Goal: Communication & Community: Answer question/provide support

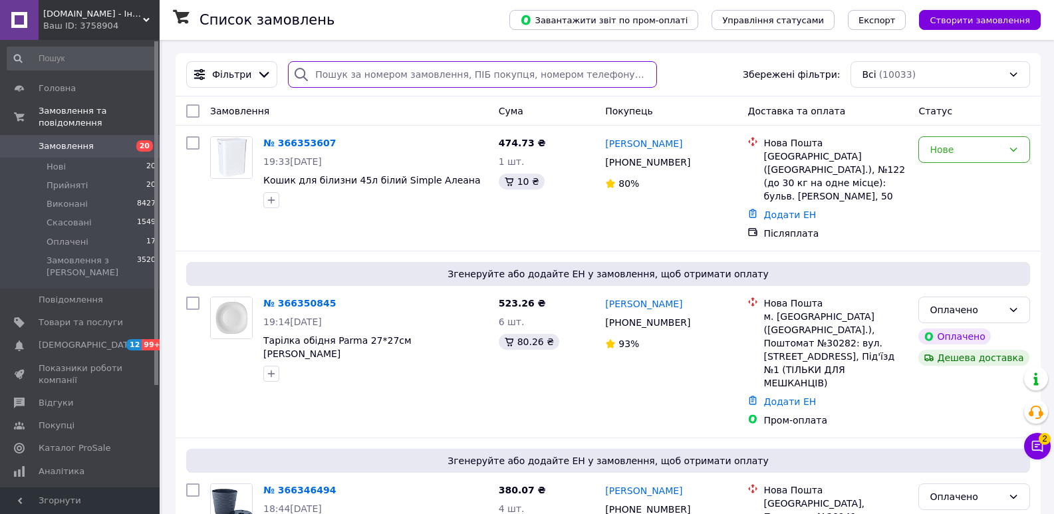
click at [377, 69] on input "search" at bounding box center [472, 74] width 369 height 27
paste input "Анна Глава"
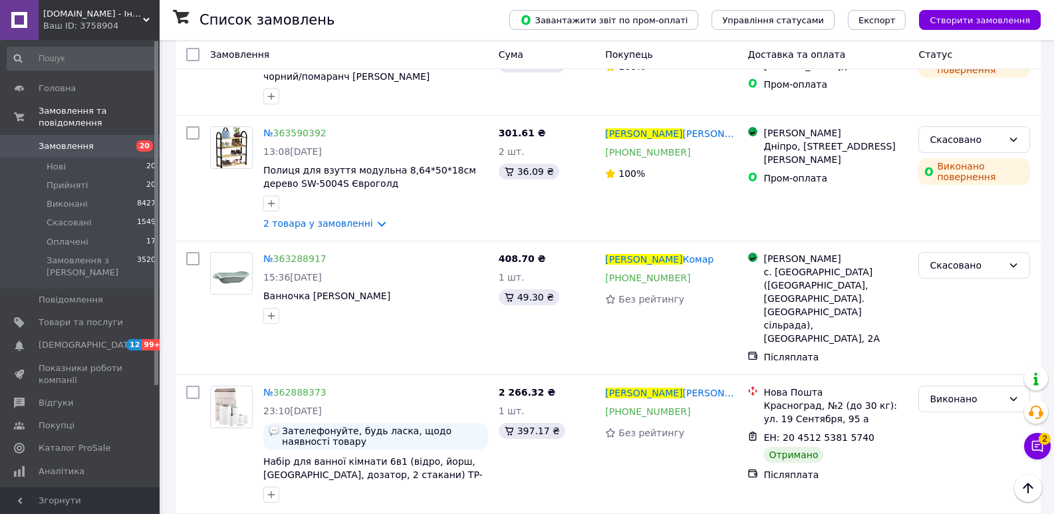
scroll to position [931, 0]
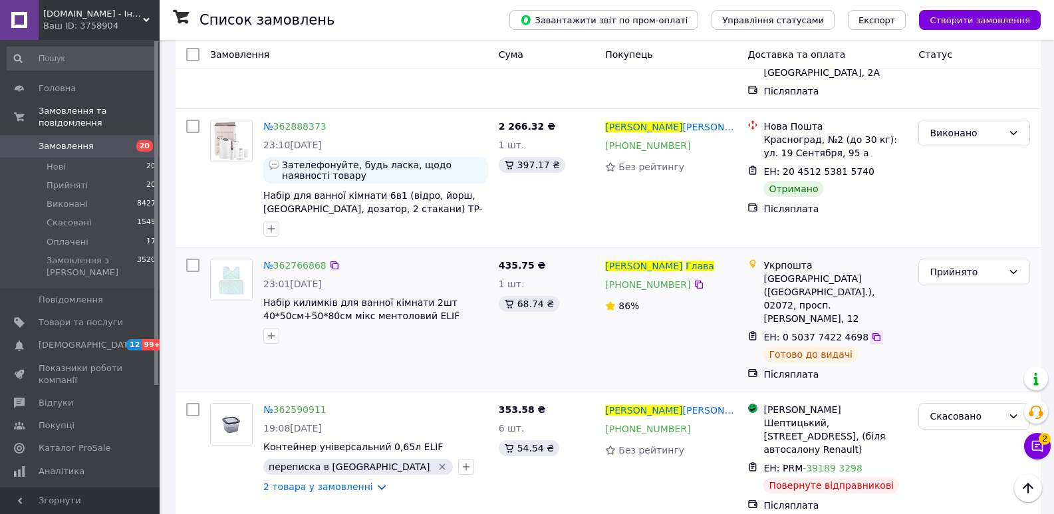
click at [871, 332] on icon at bounding box center [876, 337] width 11 height 11
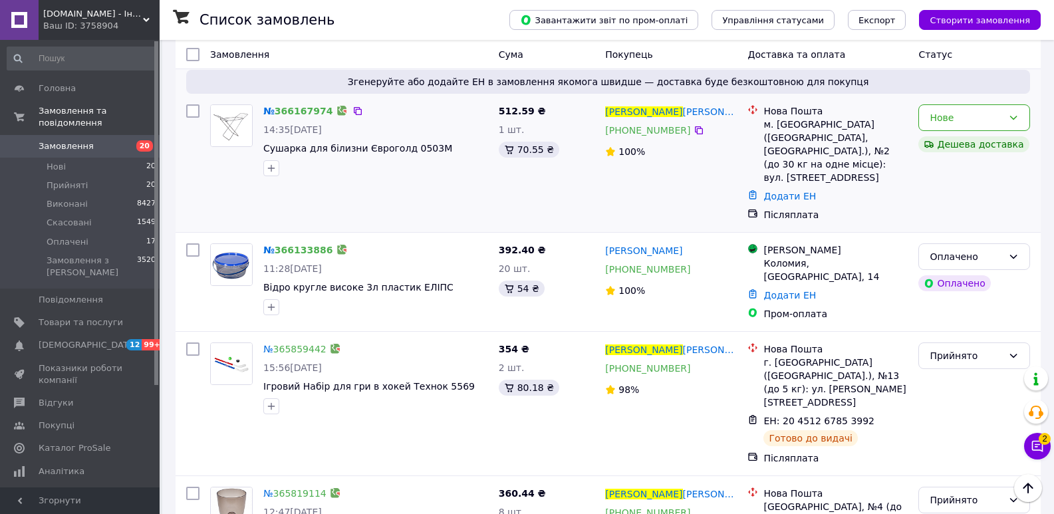
scroll to position [0, 0]
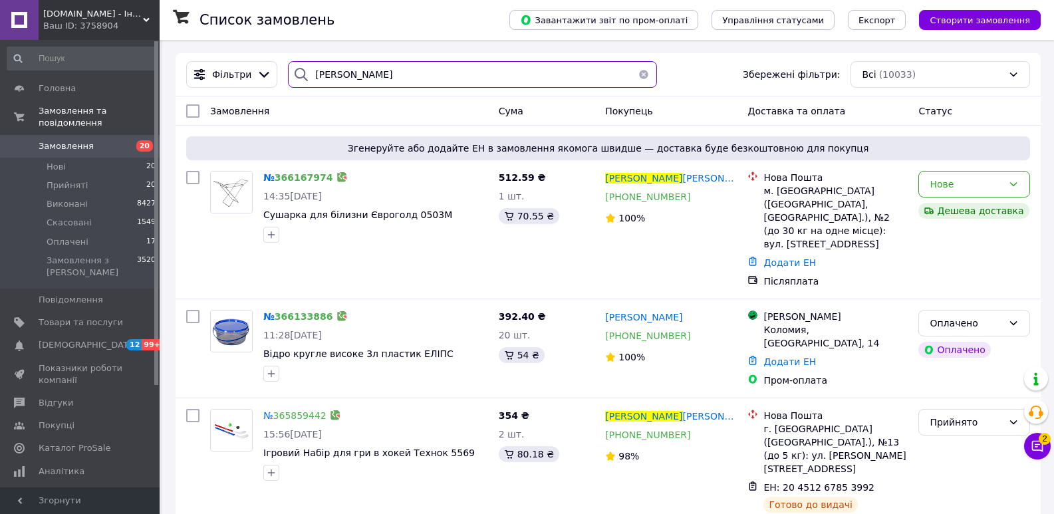
click at [259, 69] on div "Фільтри Анна Глава Збережені фільтри: Всі (10033)" at bounding box center [608, 74] width 855 height 27
paste input "ристина Ладик"
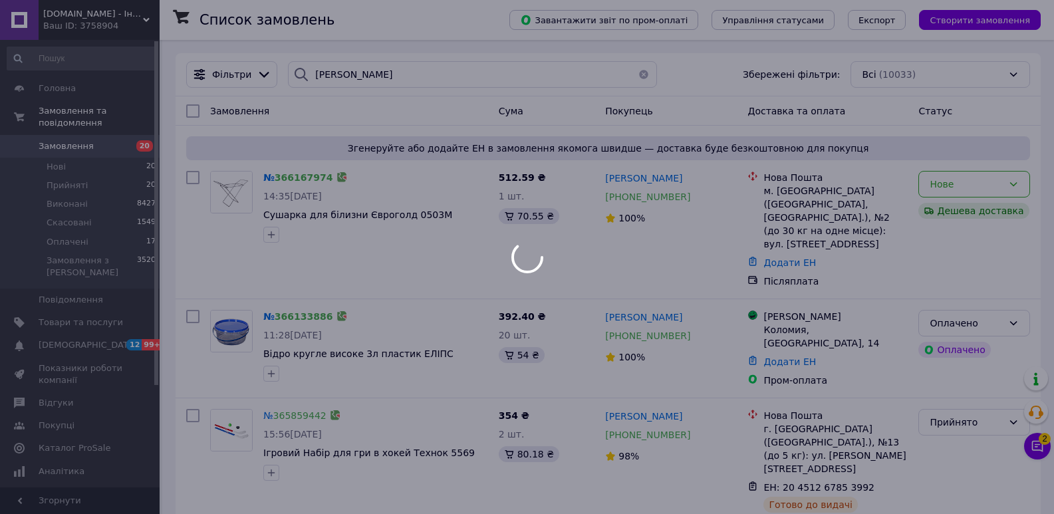
click at [350, 73] on div at bounding box center [527, 257] width 1054 height 514
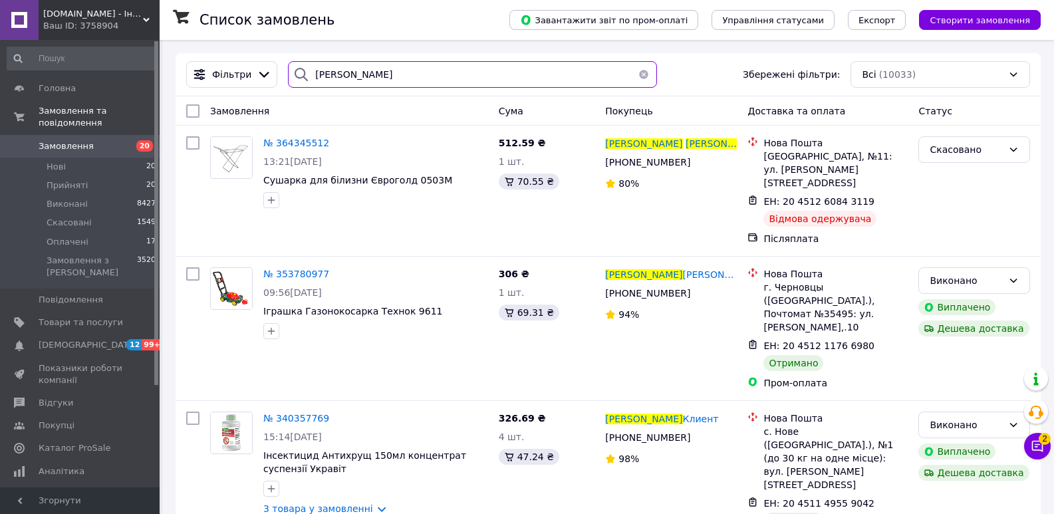
drag, startPoint x: 353, startPoint y: 74, endPoint x: 297, endPoint y: 57, distance: 58.5
click at [297, 57] on div "Фільтри Кристина Ладик Збережені фільтри: Всі (10033)" at bounding box center [608, 74] width 865 height 43
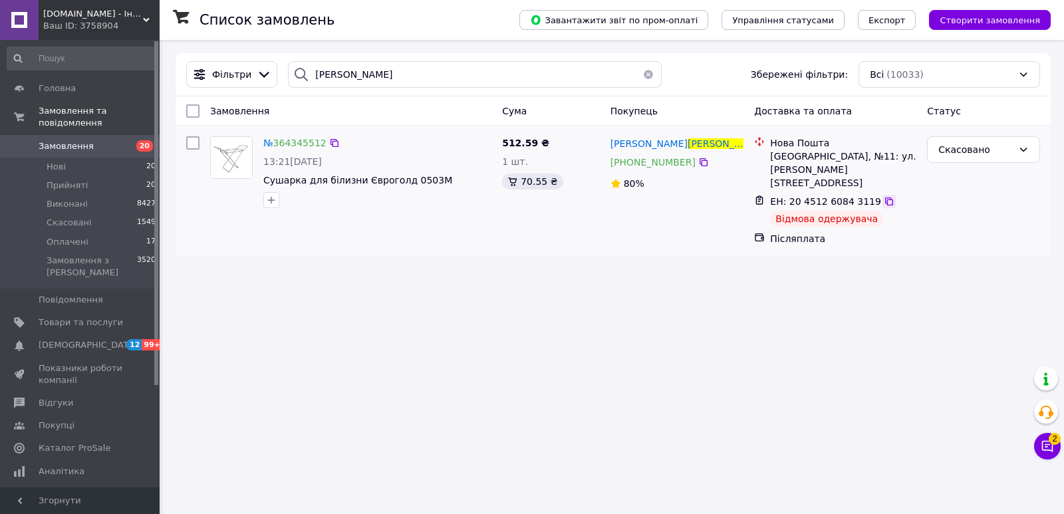
click at [884, 196] on icon at bounding box center [889, 201] width 11 height 11
drag, startPoint x: 346, startPoint y: 76, endPoint x: 224, endPoint y: 74, distance: 121.7
click at [224, 74] on div "Фільтри Ладик Збережені фільтри: Всі (10033)" at bounding box center [613, 74] width 865 height 27
paste input "ілія Іслямова"
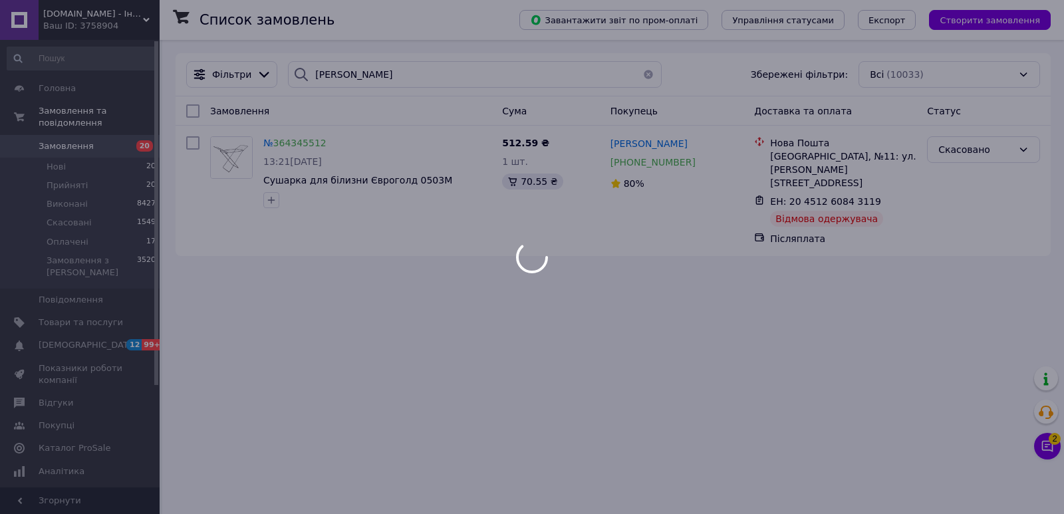
click at [331, 74] on div at bounding box center [532, 257] width 1064 height 514
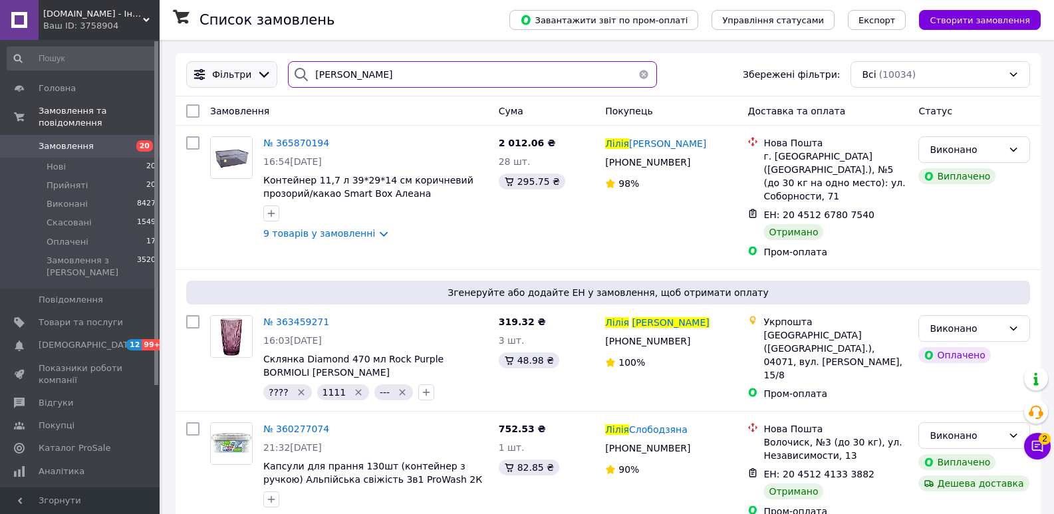
drag, startPoint x: 331, startPoint y: 77, endPoint x: 243, endPoint y: 72, distance: 87.9
click at [243, 72] on div "Фільтри Лілія Іслямова Збережені фільтри: Всі (10034)" at bounding box center [608, 74] width 855 height 27
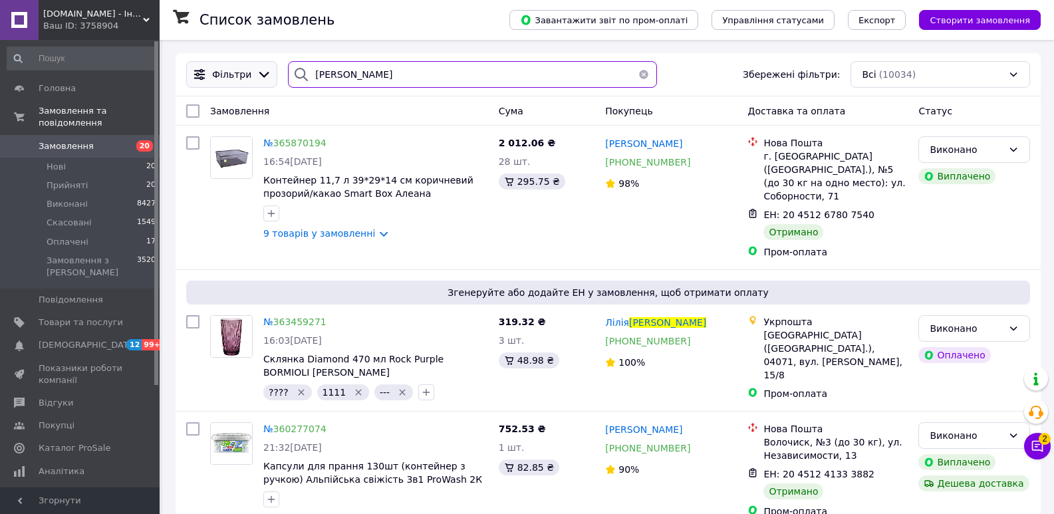
type input "Іслямова"
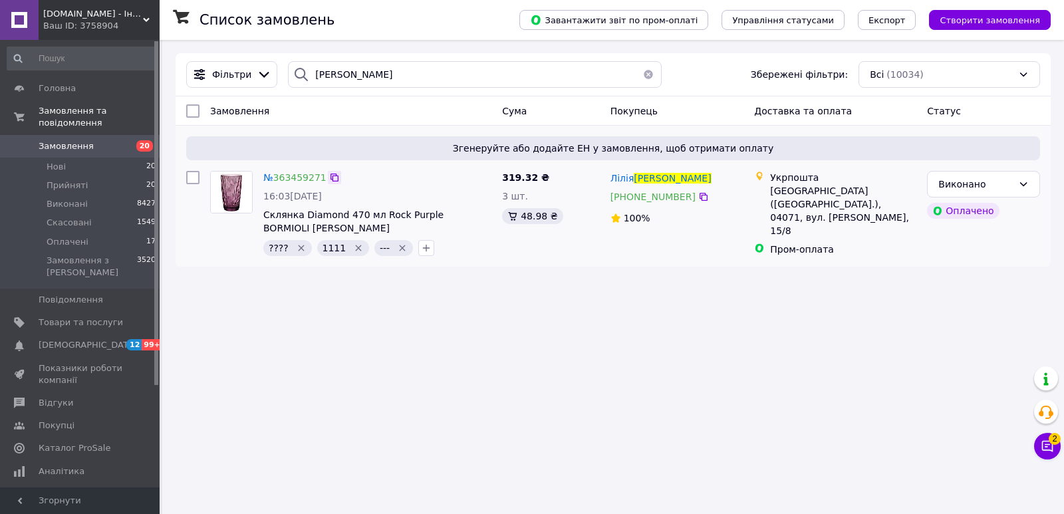
click at [330, 177] on icon at bounding box center [334, 177] width 11 height 11
click at [308, 174] on link "363459271" at bounding box center [299, 177] width 53 height 11
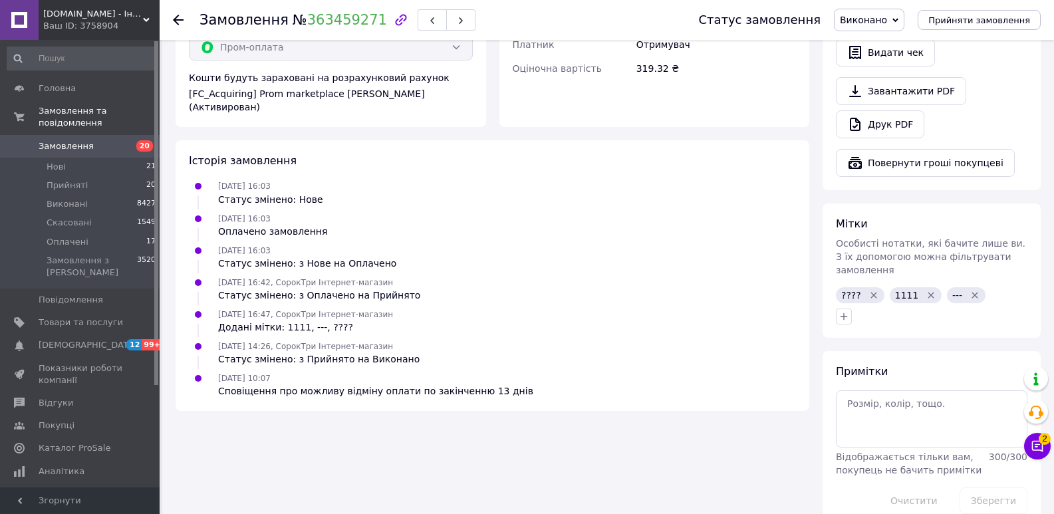
scroll to position [302, 0]
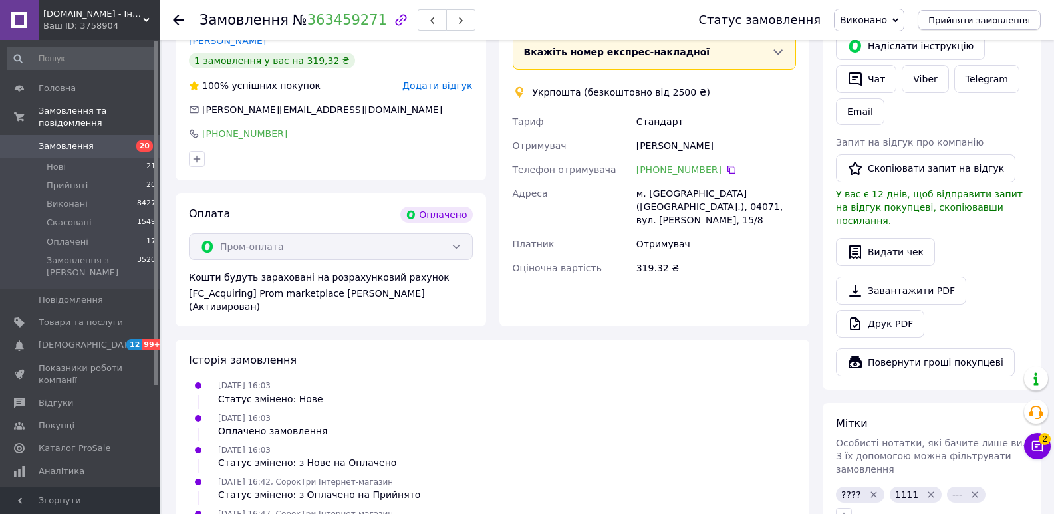
click at [972, 21] on span "Прийняти замовлення" at bounding box center [979, 20] width 102 height 10
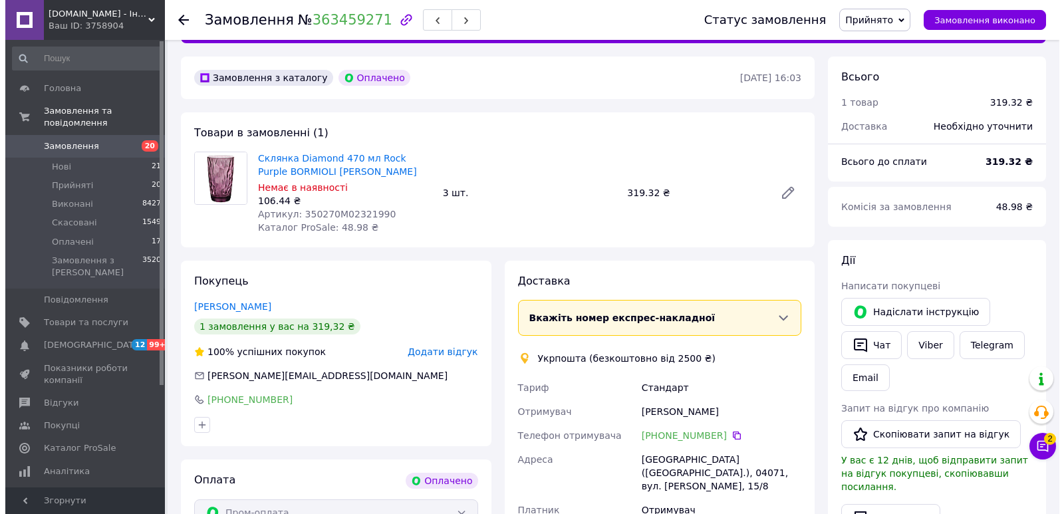
scroll to position [0, 0]
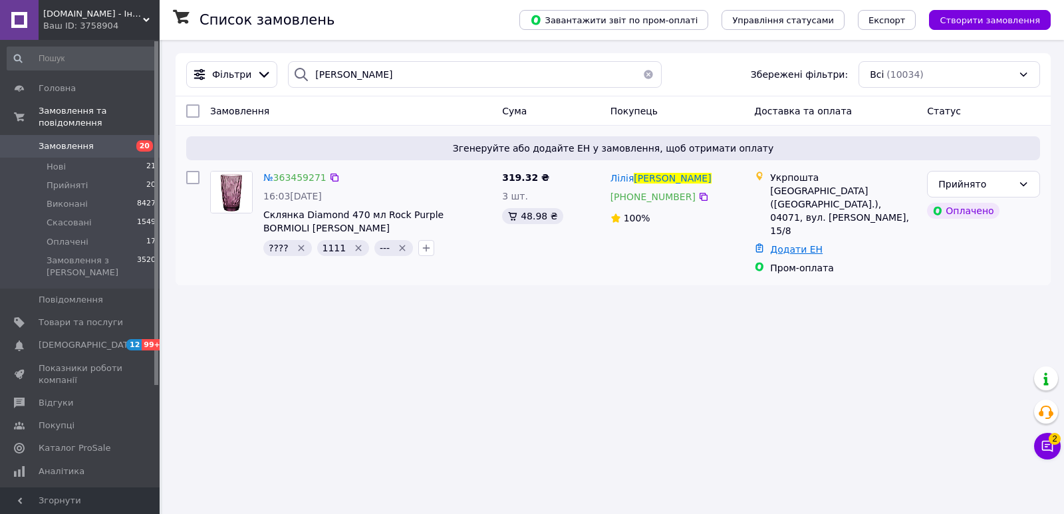
click at [803, 244] on link "Додати ЕН" at bounding box center [796, 249] width 53 height 11
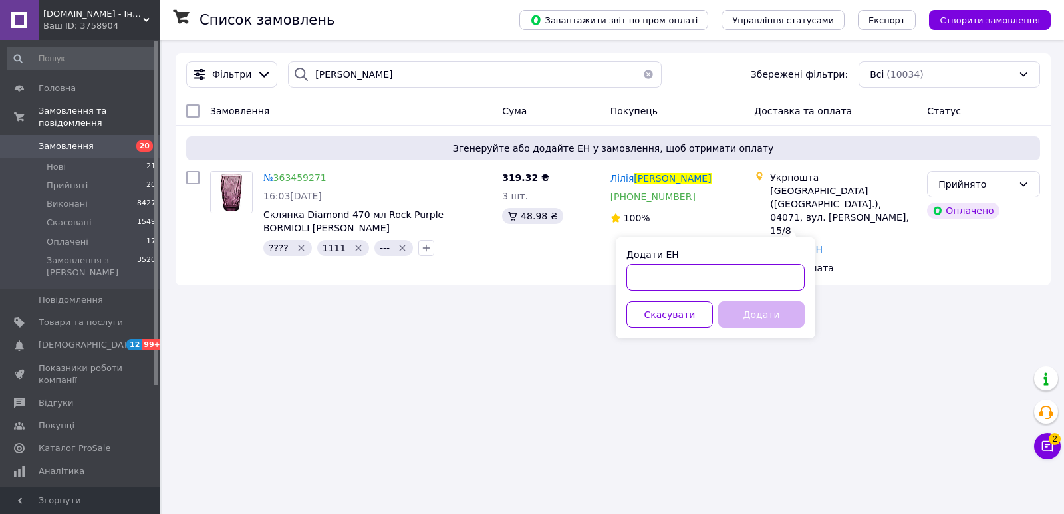
paste input "0503774896653"
type input "0503774896653"
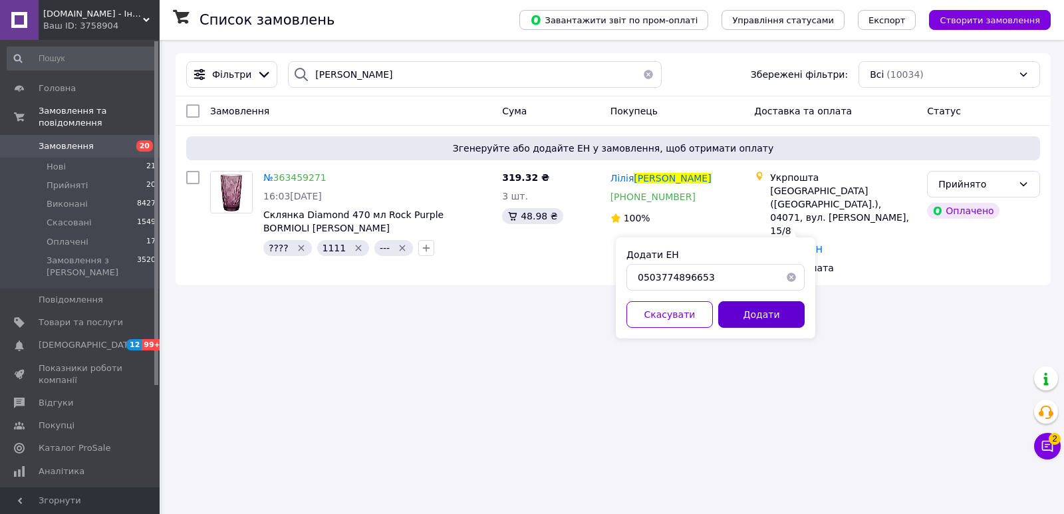
click at [762, 317] on button "Додати" at bounding box center [761, 314] width 86 height 27
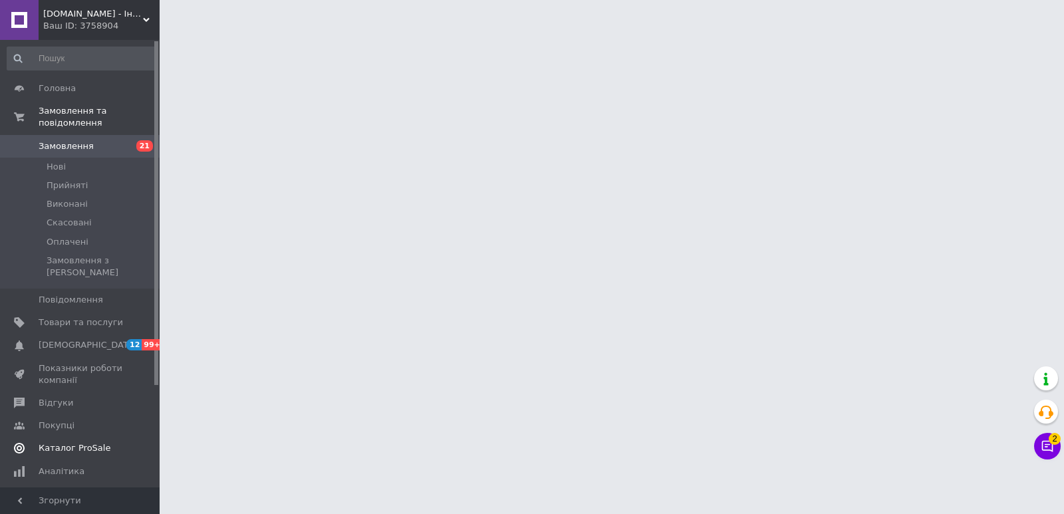
click at [65, 397] on span "Відгуки" at bounding box center [56, 403] width 35 height 12
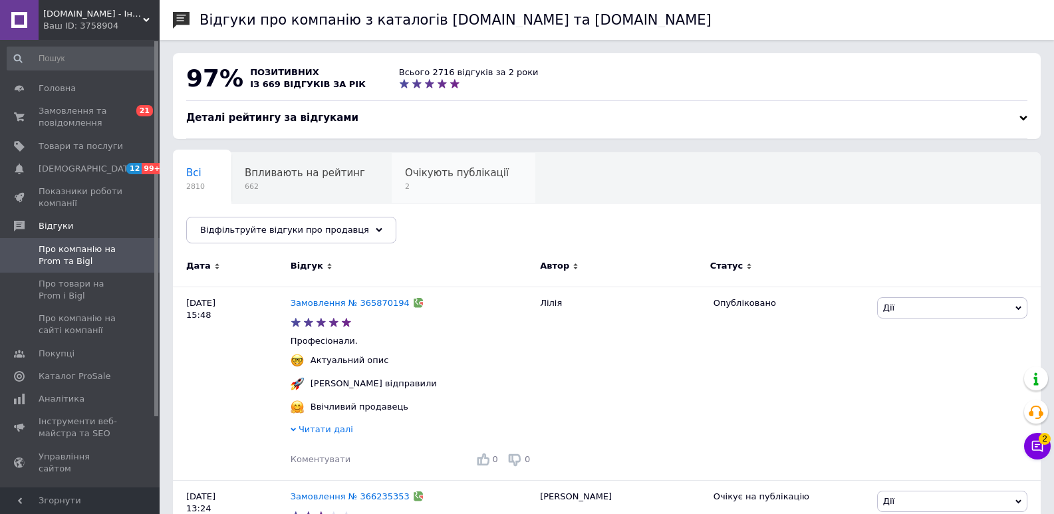
click at [405, 189] on span "2" at bounding box center [457, 187] width 104 height 10
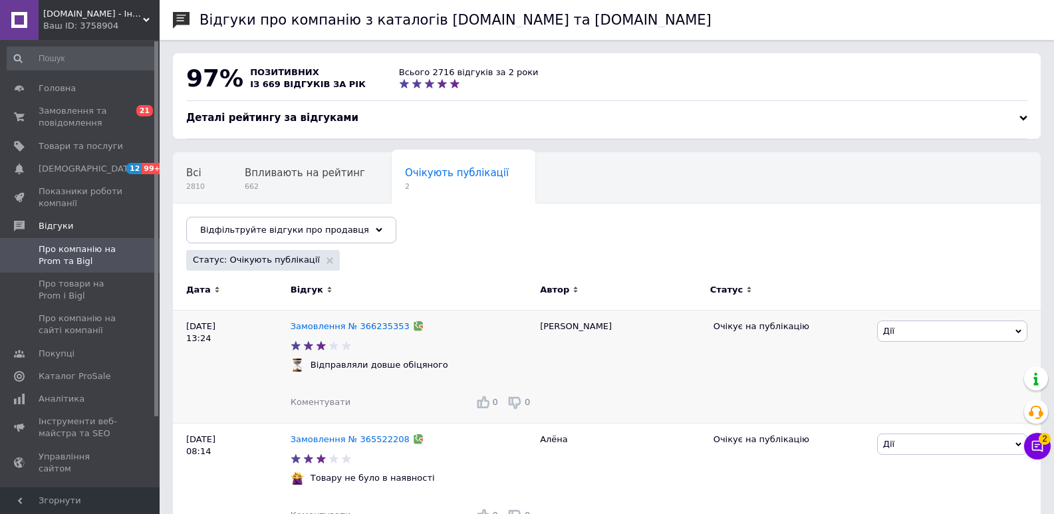
scroll to position [37, 0]
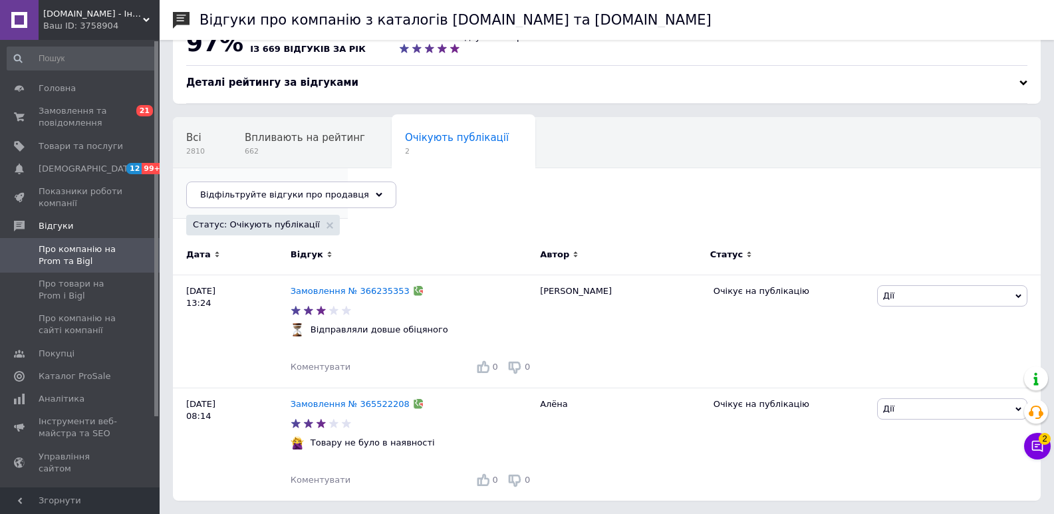
click at [348, 168] on div "Опубліковані без комен... 3" at bounding box center [260, 193] width 175 height 51
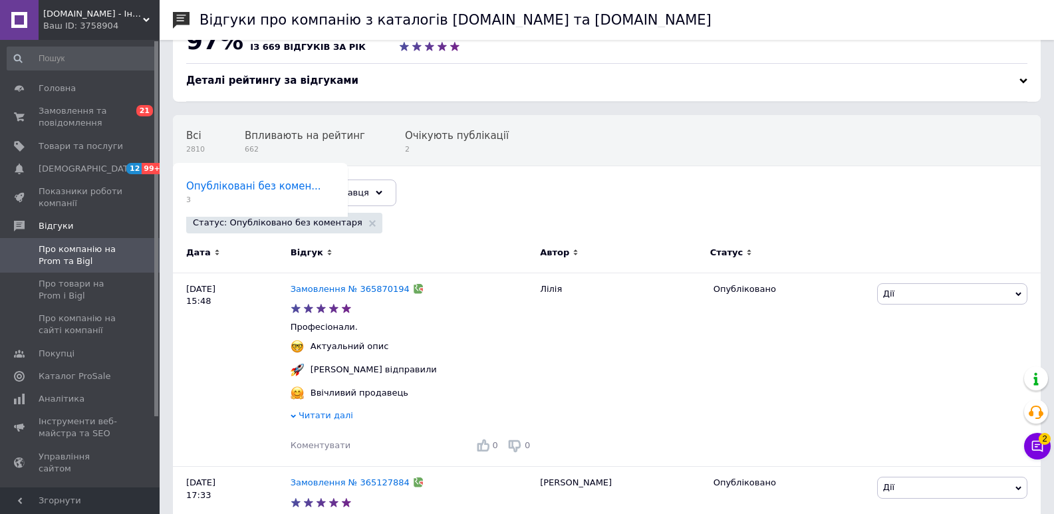
scroll to position [390, 0]
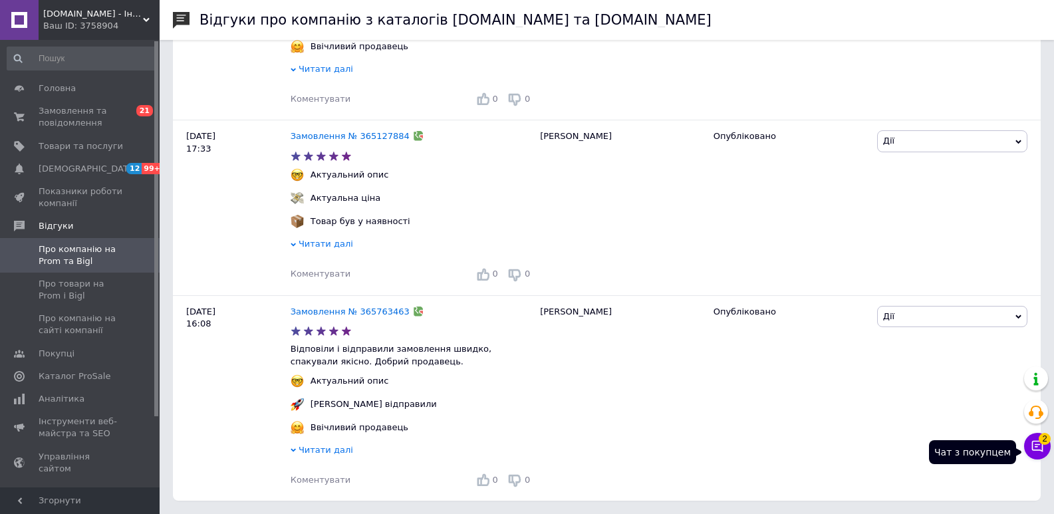
click at [1030, 444] on button "Чат з покупцем 2" at bounding box center [1037, 446] width 27 height 27
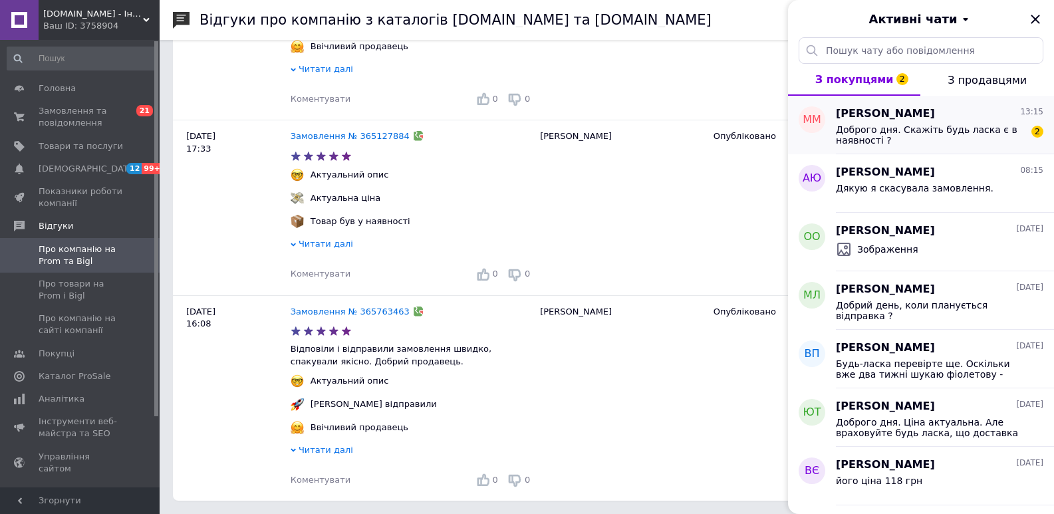
click at [967, 142] on span "Доброго дня. Скажіть будь ласка є в наявності ?" at bounding box center [930, 134] width 189 height 21
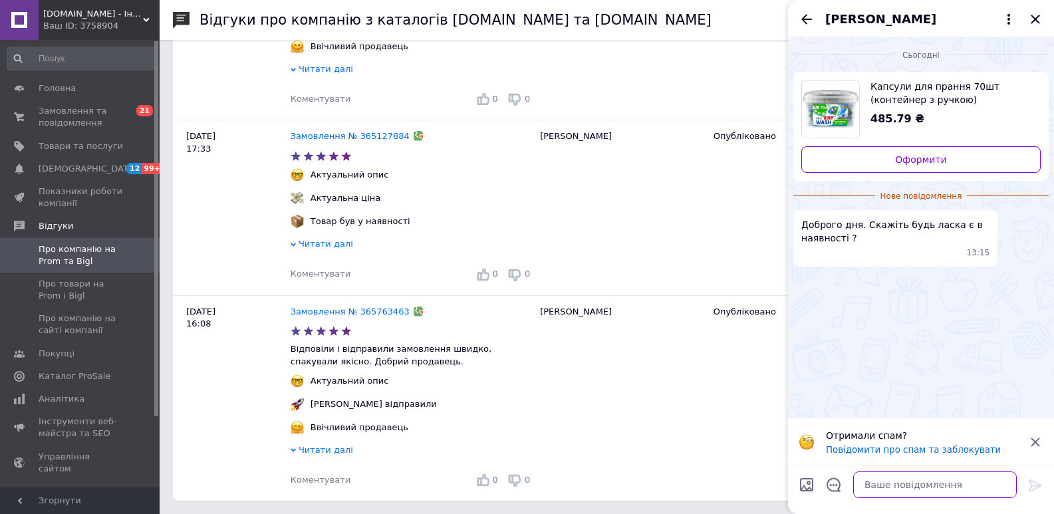
click at [934, 488] on textarea at bounding box center [935, 485] width 164 height 27
drag, startPoint x: 872, startPoint y: 76, endPoint x: 1035, endPoint y: 103, distance: 165.1
click at [1035, 103] on div "Капсули для прання 70шт (контейнер з ручкою) Альпійська свіжість ProWash 2К 485…" at bounding box center [920, 126] width 255 height 109
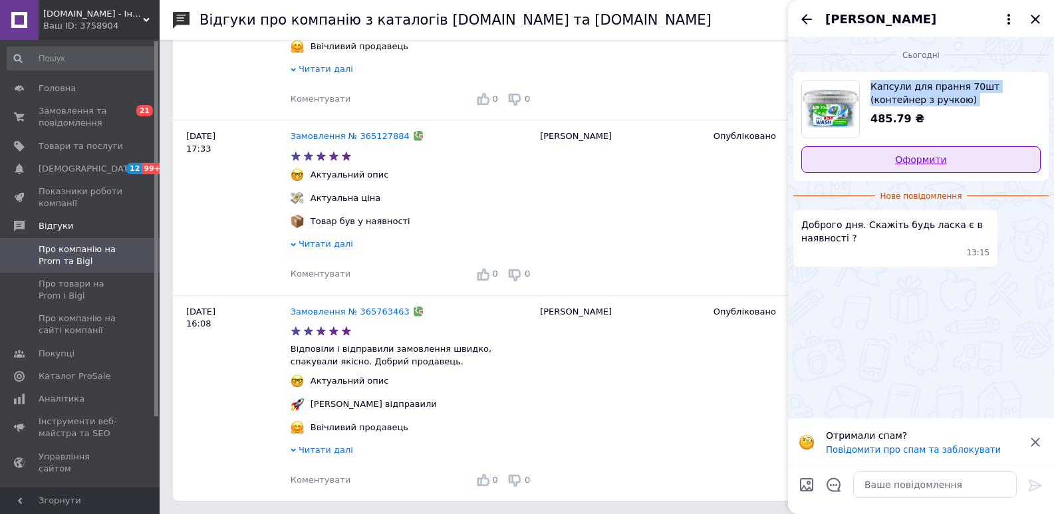
copy span "Капсули для прання 70шт (контейнер з ручкою) Альпійська"
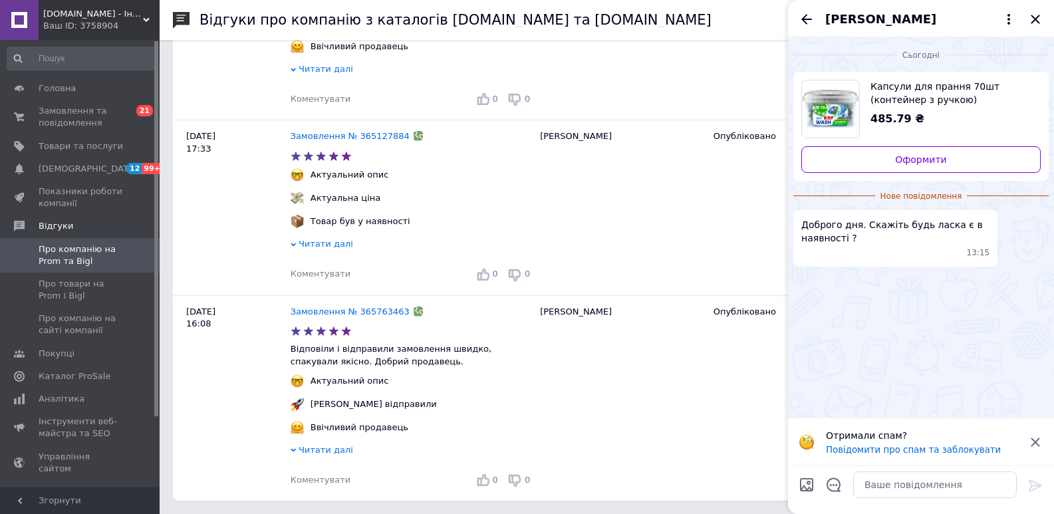
click at [1037, 438] on icon at bounding box center [1036, 442] width 16 height 16
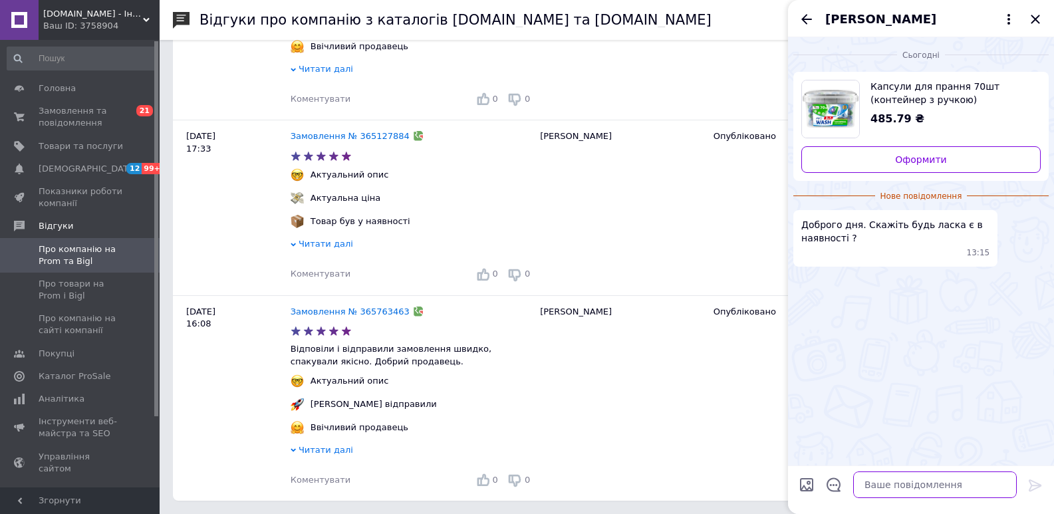
click at [954, 489] on textarea at bounding box center [935, 485] width 164 height 27
type textarea "Доброго вечора, так, маємо в достатній кількості на складі"
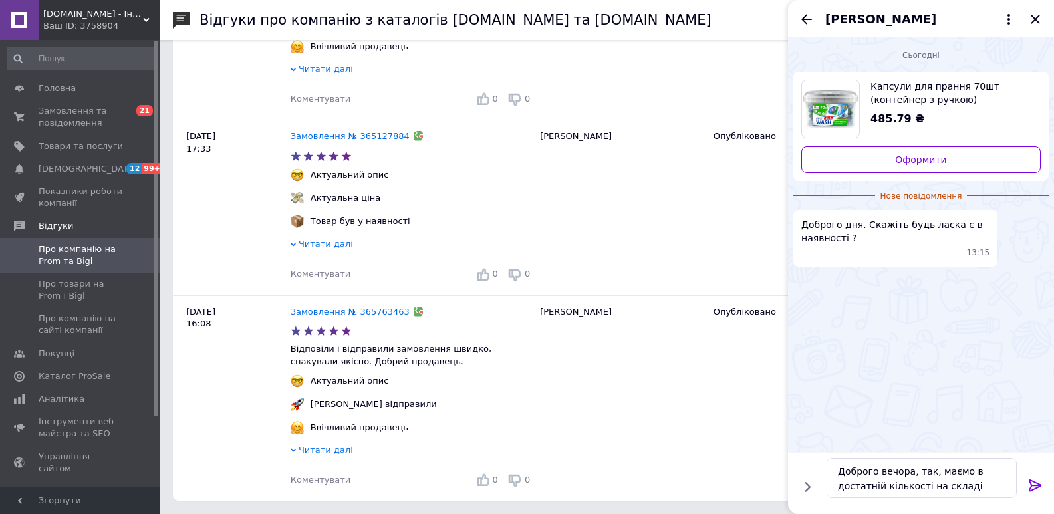
click at [1037, 485] on icon at bounding box center [1035, 486] width 13 height 12
